Goal: Find specific fact: Find specific fact

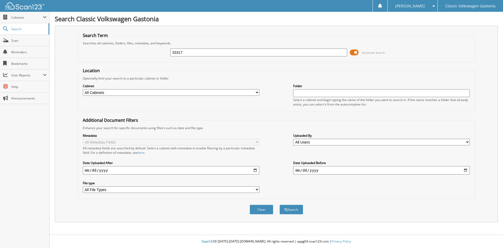
type input "33317"
click at [280, 204] on button "Search" at bounding box center [292, 209] width 24 height 10
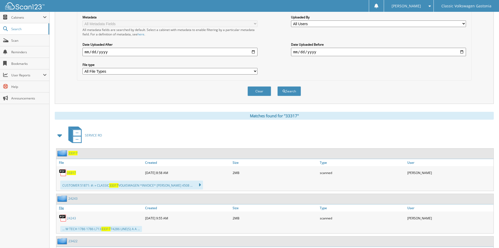
scroll to position [157, 0]
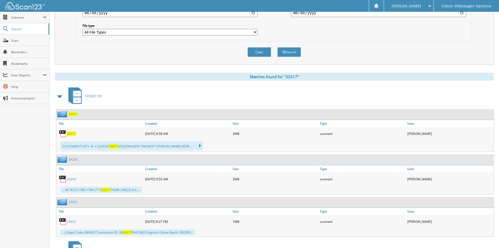
click at [69, 131] on div "33317" at bounding box center [100, 133] width 88 height 10
click at [69, 132] on span "33317" at bounding box center [71, 133] width 9 height 4
